Goal: Book appointment/travel/reservation

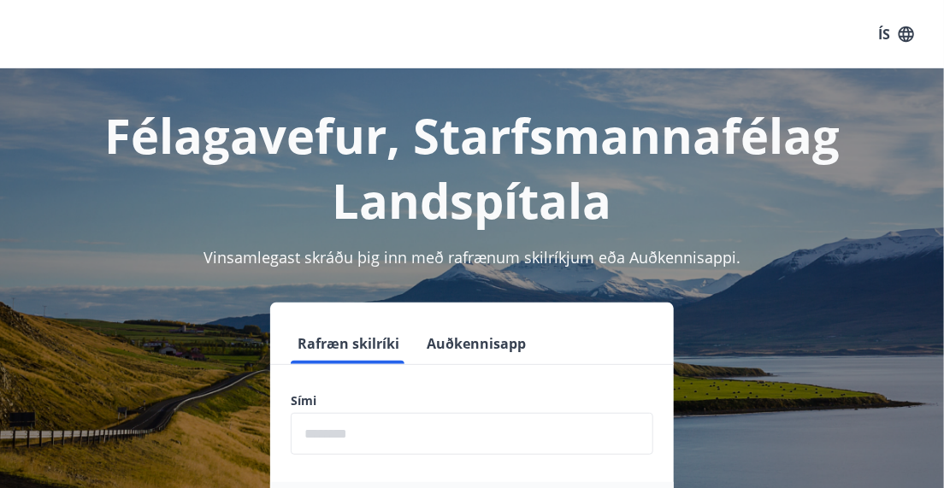
click at [350, 364] on div "Rafræn skilríki Auðkennisapp" at bounding box center [471, 344] width 403 height 42
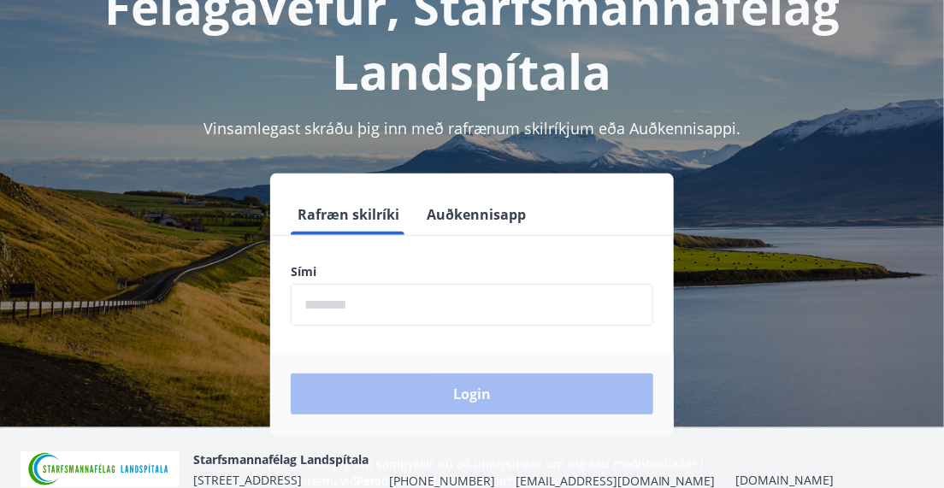
scroll to position [130, 0]
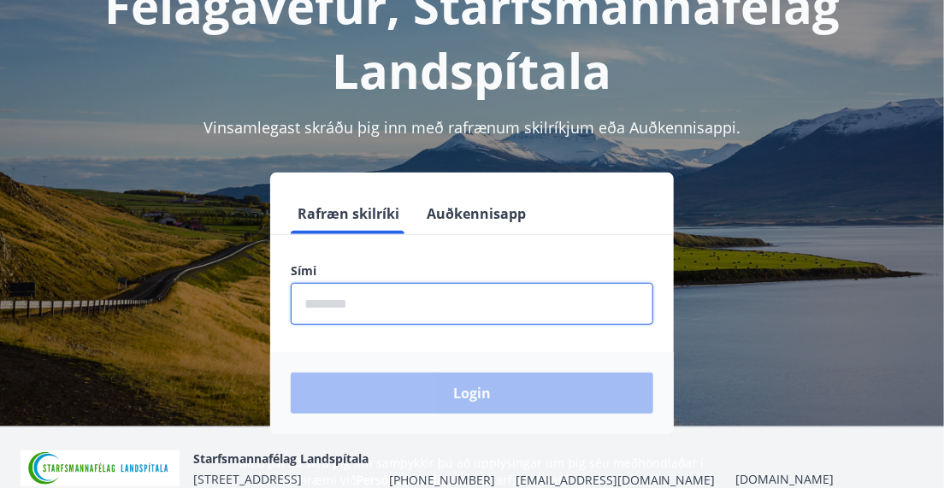
click at [355, 314] on input "phone" at bounding box center [472, 304] width 362 height 42
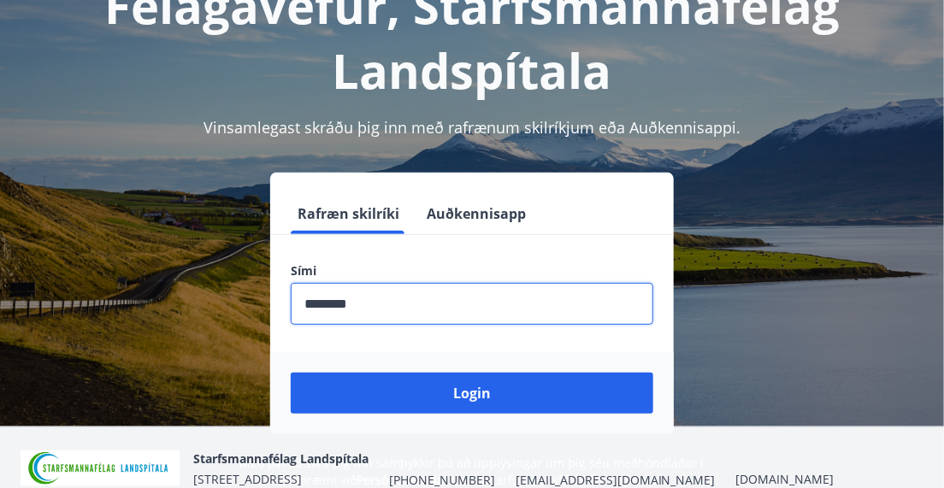
type input "********"
click at [291, 373] on button "Login" at bounding box center [472, 393] width 362 height 41
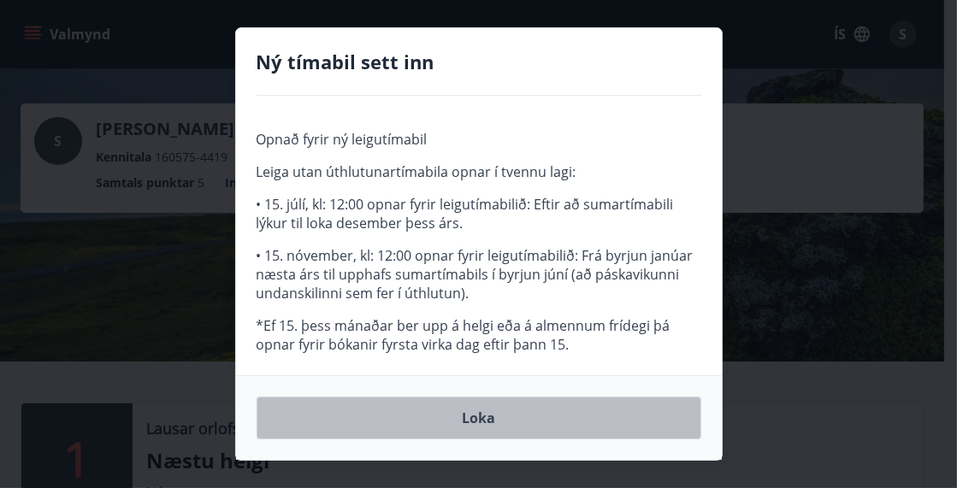
click at [480, 426] on button "Loka" at bounding box center [478, 418] width 445 height 43
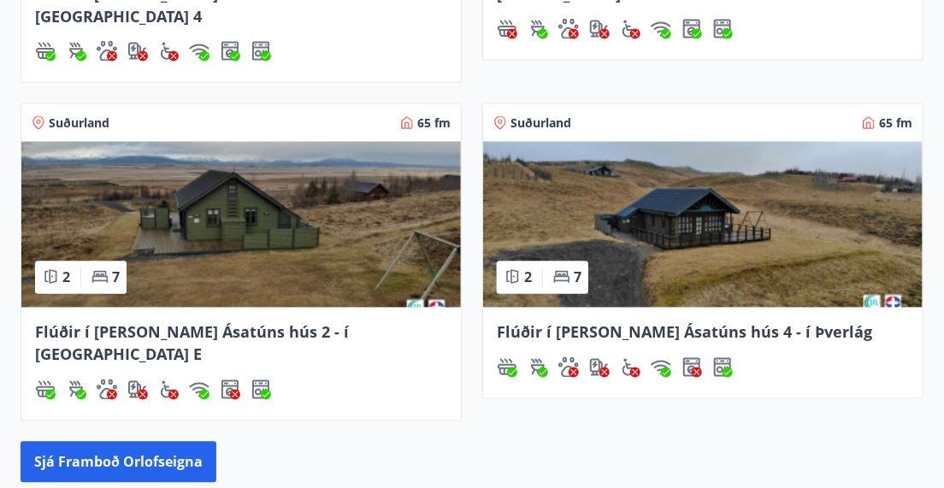
scroll to position [1135, 0]
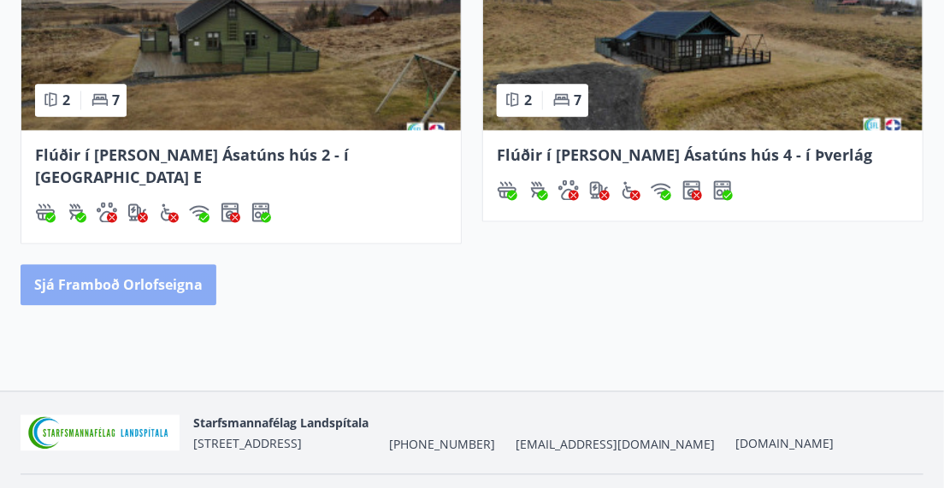
click at [191, 264] on button "Sjá framboð orlofseigna" at bounding box center [119, 284] width 196 height 41
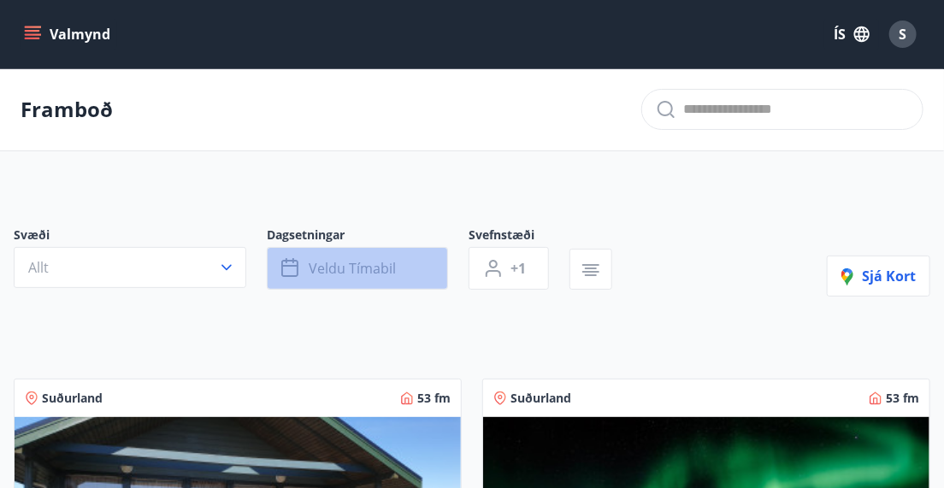
click at [357, 267] on span "Veldu tímabil" at bounding box center [352, 268] width 87 height 19
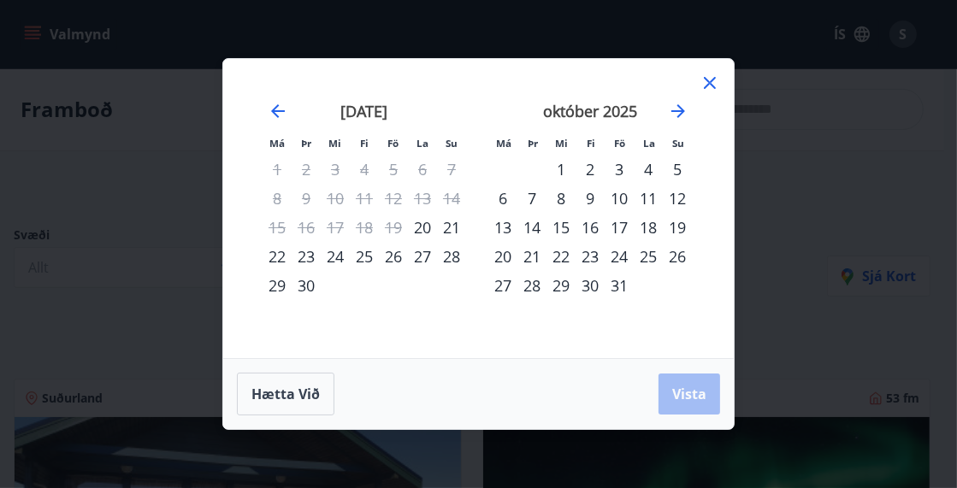
click at [506, 227] on div "13" at bounding box center [502, 227] width 29 height 29
click at [677, 225] on div "19" at bounding box center [676, 227] width 29 height 29
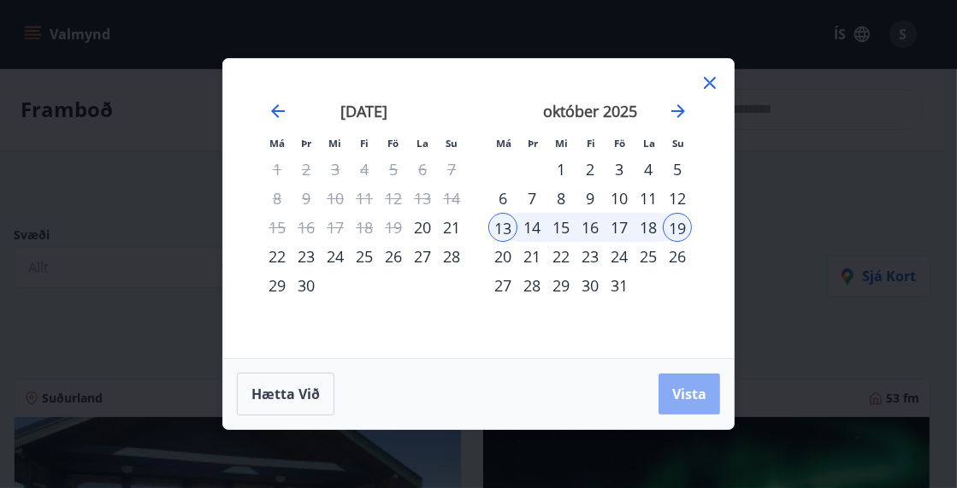
click at [684, 385] on span "Vista" at bounding box center [689, 394] width 34 height 19
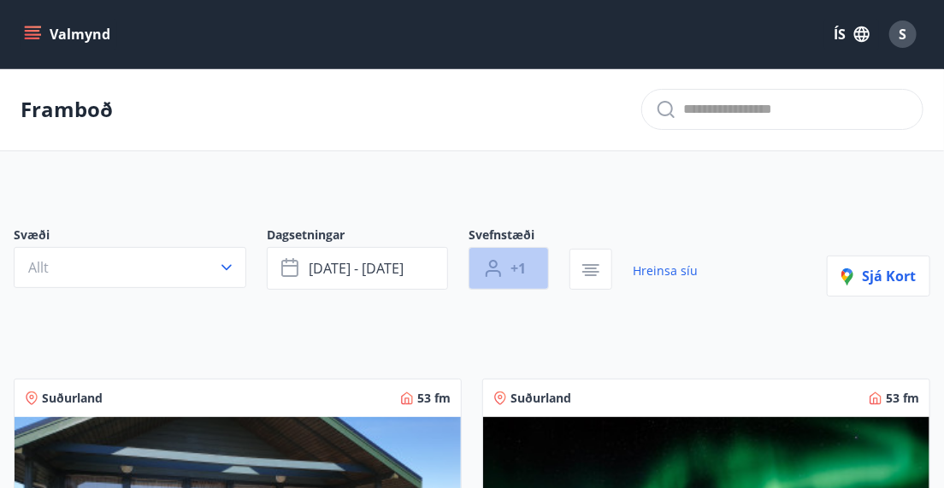
click at [516, 268] on span "+1" at bounding box center [517, 268] width 15 height 19
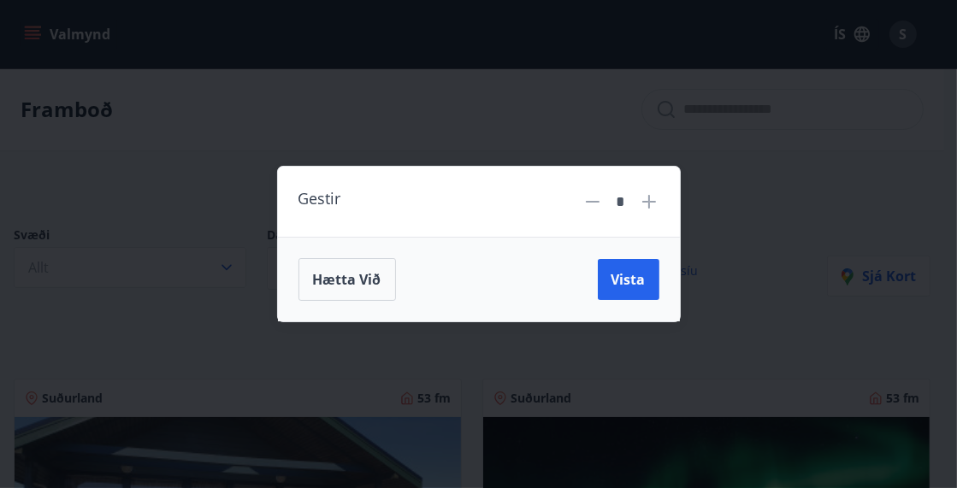
click at [647, 200] on icon at bounding box center [649, 201] width 21 height 21
type input "*"
click at [621, 280] on span "Vista" at bounding box center [628, 279] width 34 height 19
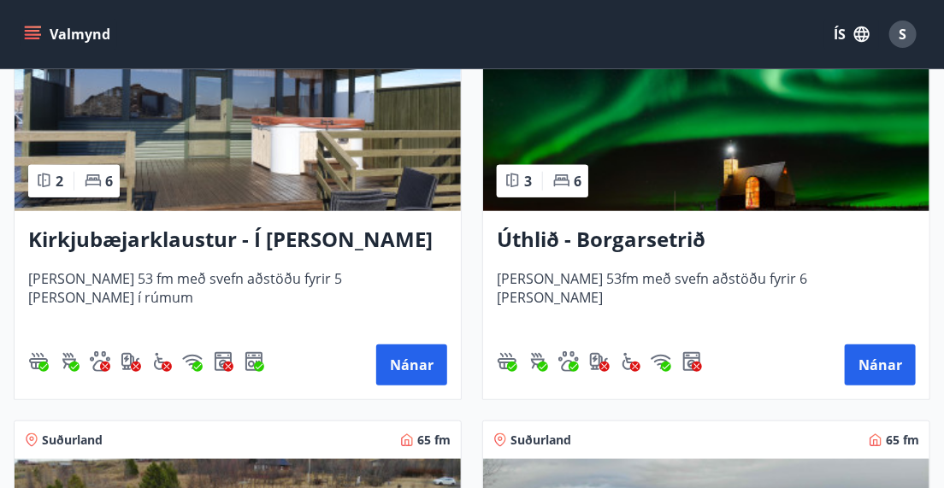
scroll to position [422, 0]
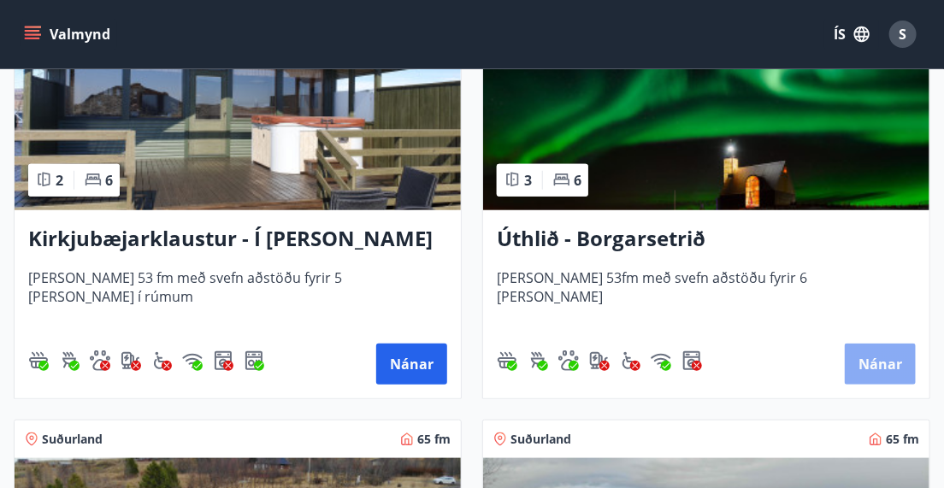
click at [880, 375] on button "Nánar" at bounding box center [880, 364] width 71 height 41
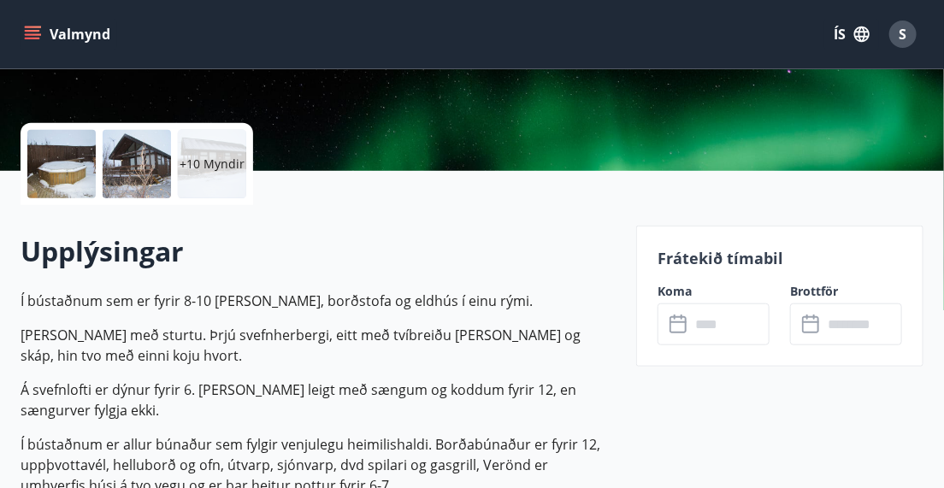
scroll to position [432, 0]
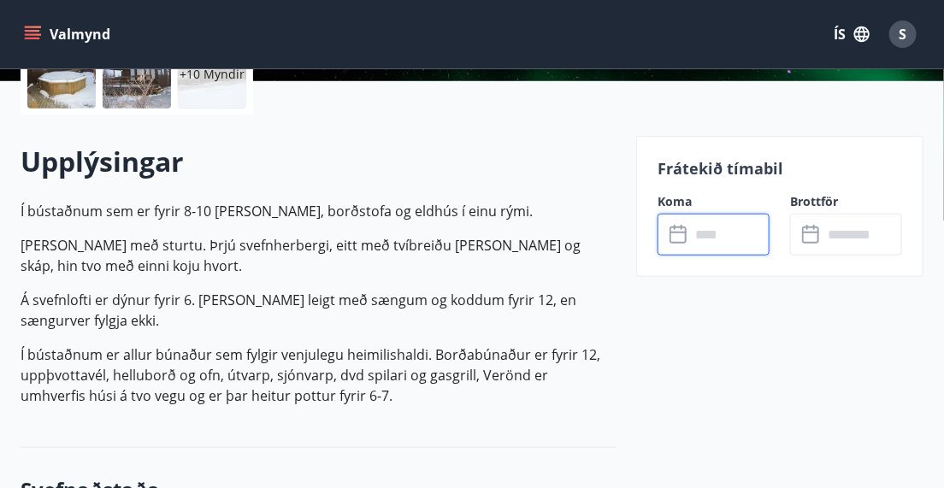
click at [701, 241] on input "text" at bounding box center [729, 235] width 79 height 42
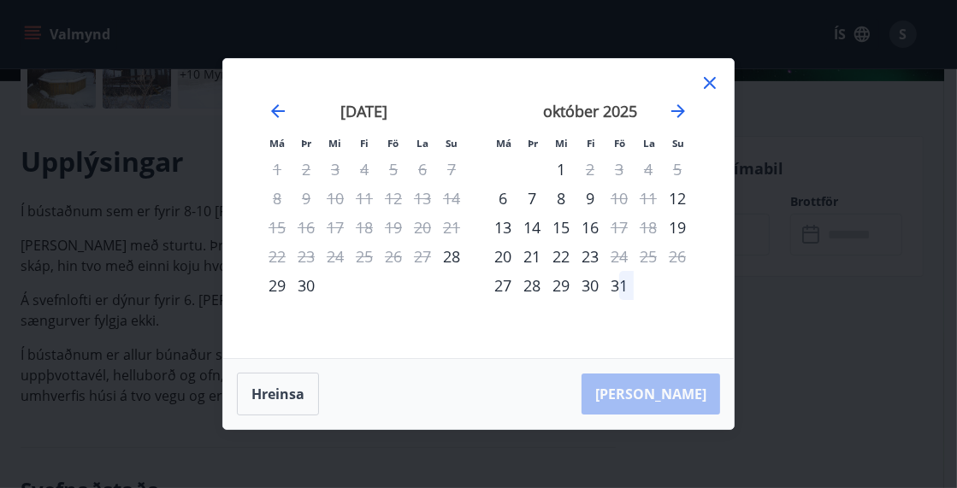
click at [712, 81] on icon at bounding box center [709, 83] width 21 height 21
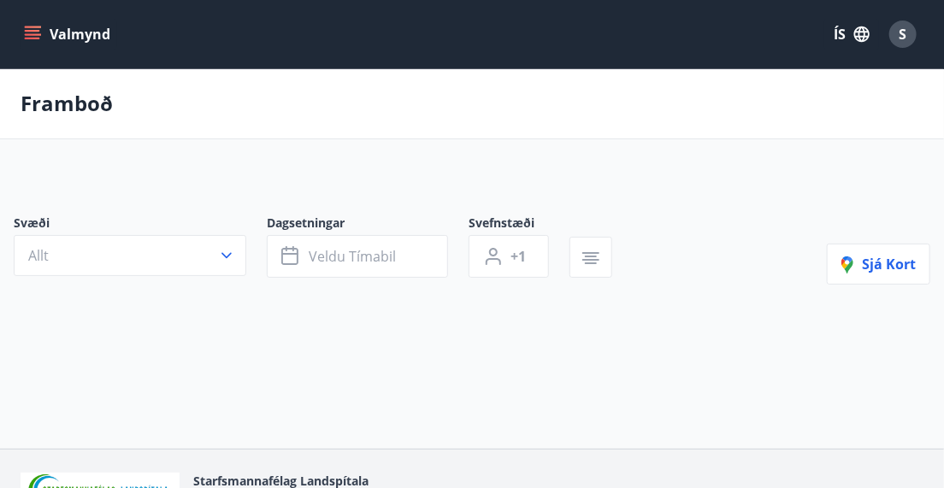
type input "*"
